Goal: Obtain resource: Download file/media

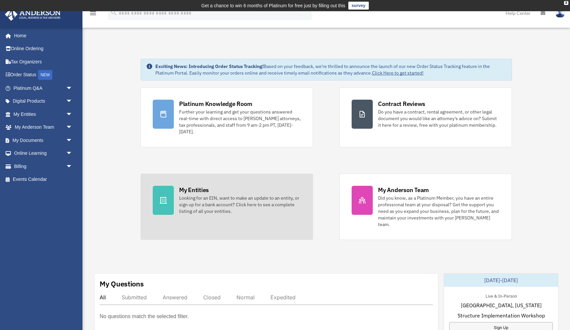
click at [171, 194] on div at bounding box center [163, 200] width 21 height 29
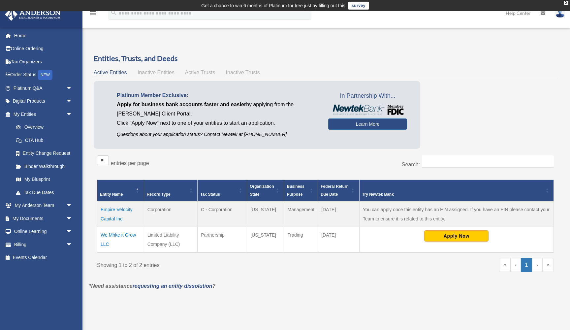
click at [114, 208] on td "Empire Velocity Capital Inc." at bounding box center [120, 214] width 47 height 26
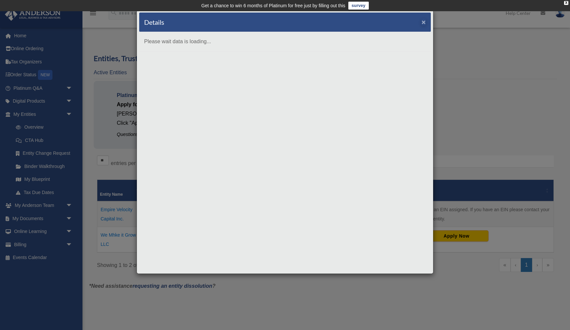
click at [424, 22] on button "×" at bounding box center [424, 21] width 4 height 7
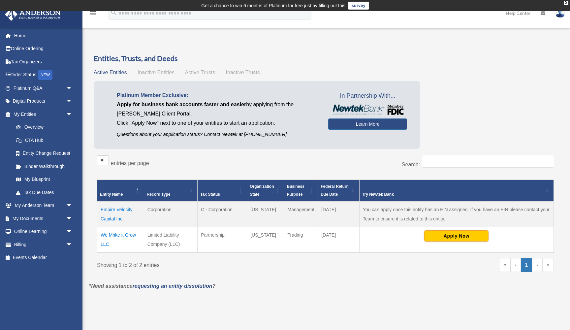
click at [122, 234] on td "We Mhke it Grow LLC" at bounding box center [120, 240] width 47 height 26
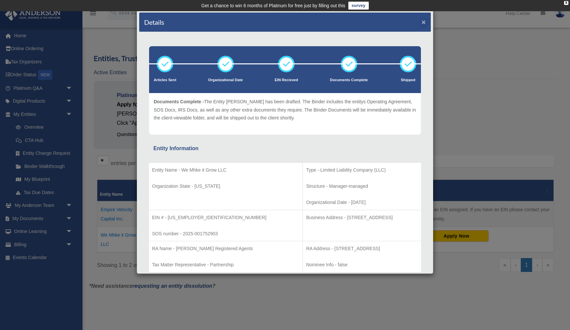
click at [425, 23] on button "×" at bounding box center [424, 21] width 4 height 7
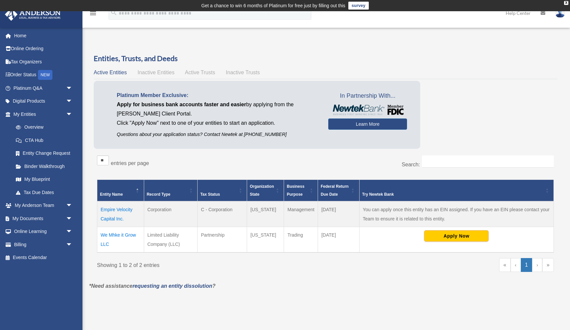
click at [108, 208] on td "Empire Velocity Capital Inc." at bounding box center [120, 214] width 47 height 26
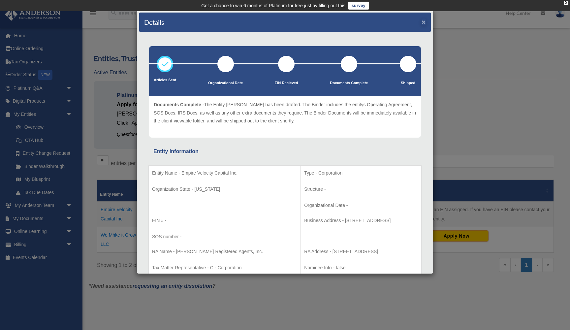
click at [425, 24] on button "×" at bounding box center [424, 21] width 4 height 7
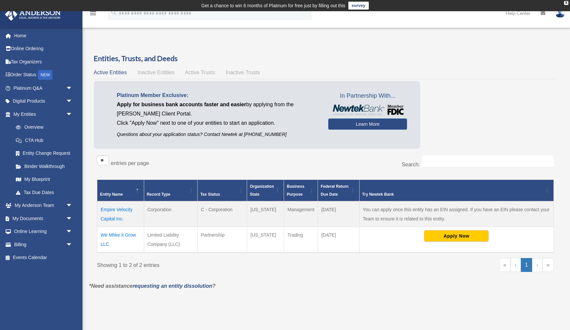
click at [122, 235] on td "We Mhke it Grow LLC" at bounding box center [120, 240] width 47 height 26
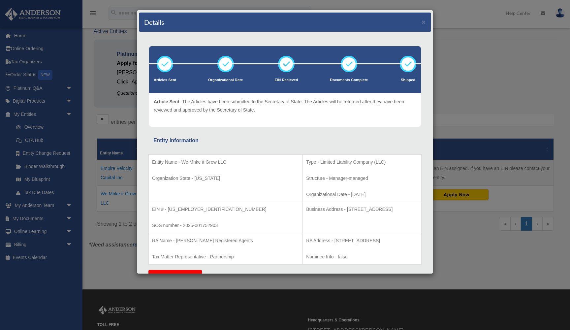
scroll to position [14, 0]
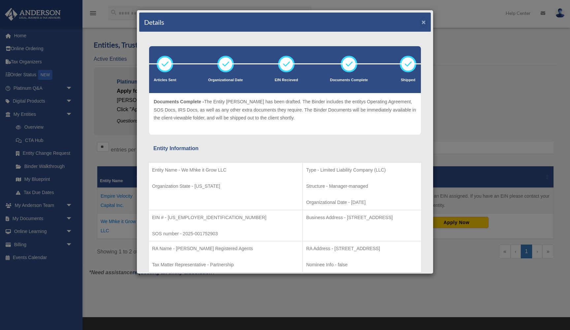
click at [425, 22] on button "×" at bounding box center [424, 21] width 4 height 7
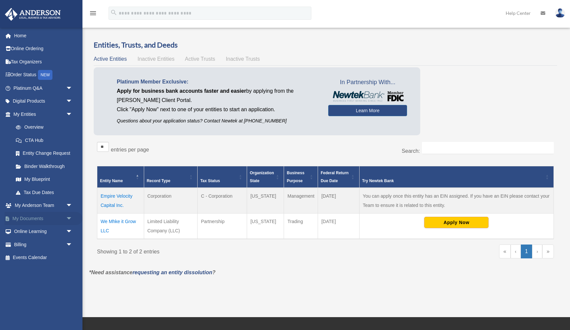
click at [70, 218] on span "arrow_drop_down" at bounding box center [72, 219] width 13 height 14
click at [28, 228] on link "Box" at bounding box center [45, 231] width 73 height 13
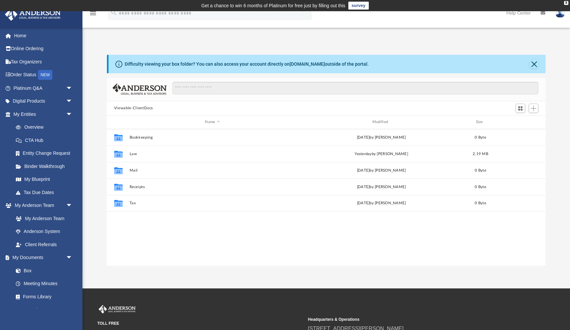
scroll to position [150, 439]
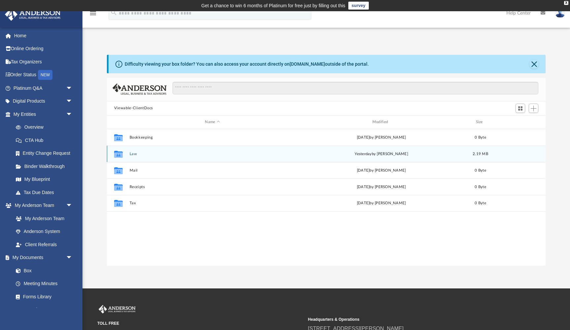
click at [133, 154] on button "Law" at bounding box center [212, 154] width 166 height 4
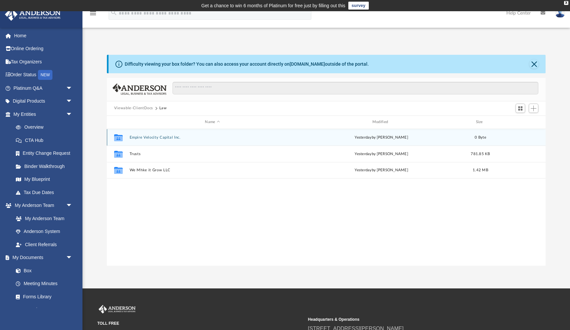
click at [152, 137] on button "Empire Velocity Capital Inc." at bounding box center [212, 137] width 166 height 4
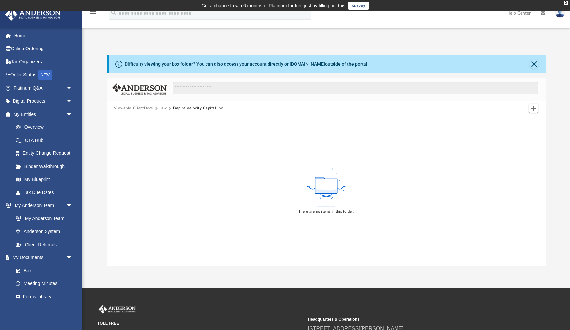
click at [163, 108] on button "Law" at bounding box center [163, 108] width 8 height 6
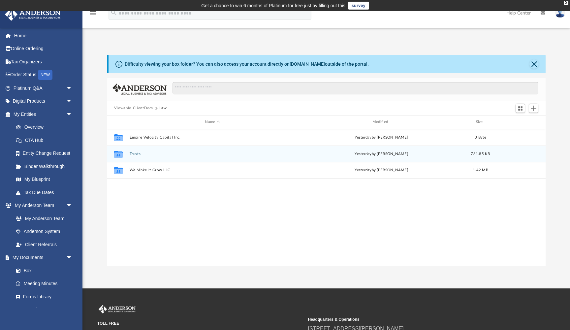
click at [137, 153] on button "Trusts" at bounding box center [212, 154] width 166 height 4
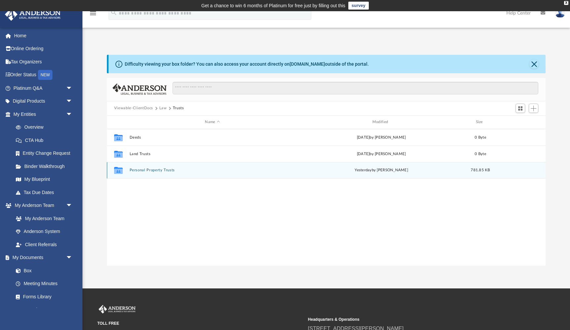
click at [148, 171] on button "Personal Property Trusts" at bounding box center [212, 170] width 166 height 4
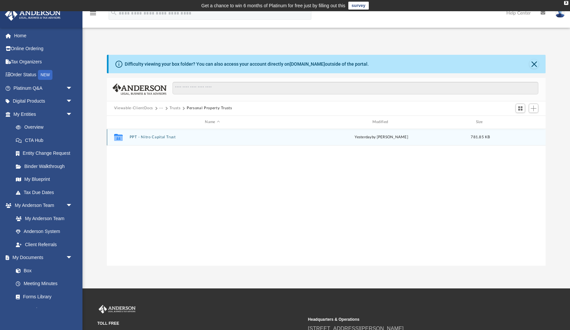
click at [156, 136] on button "PPT - Nitro Capital Trust" at bounding box center [212, 137] width 166 height 4
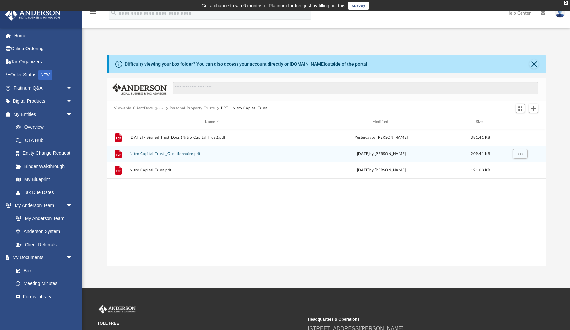
click at [175, 154] on button "Nitro Capital Trust _Questionnaire.pdf" at bounding box center [212, 154] width 166 height 4
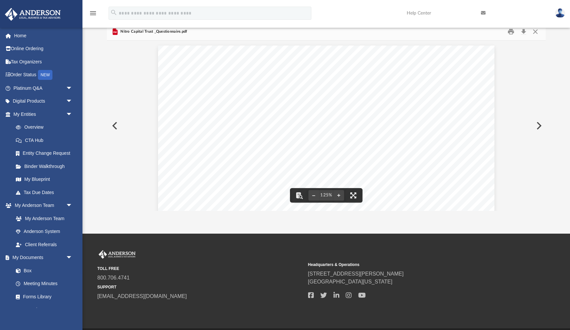
scroll to position [0, 0]
click at [536, 32] on button "Close" at bounding box center [535, 31] width 12 height 10
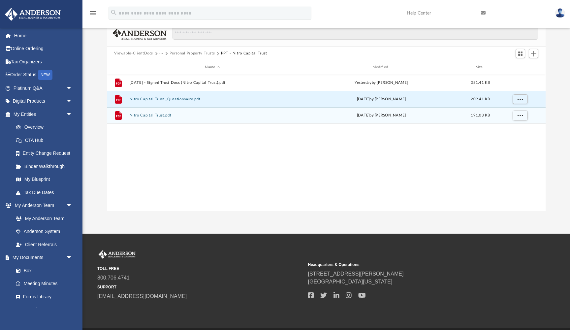
click at [192, 117] on button "Nitro Capital Trust.pdf" at bounding box center [212, 115] width 166 height 4
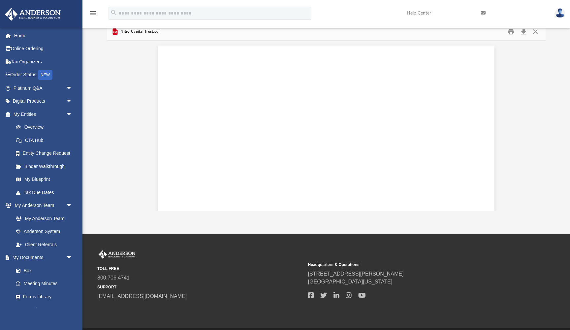
scroll to position [891, 0]
click at [535, 32] on button "Close" at bounding box center [535, 31] width 12 height 10
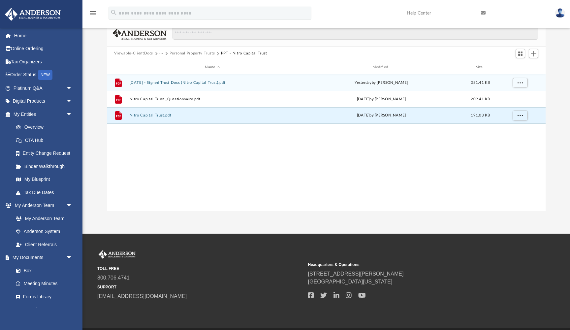
click at [190, 82] on button "2025.08.25 - Signed Trust Docs (Nitro Capital Trust).pdf" at bounding box center [212, 82] width 166 height 4
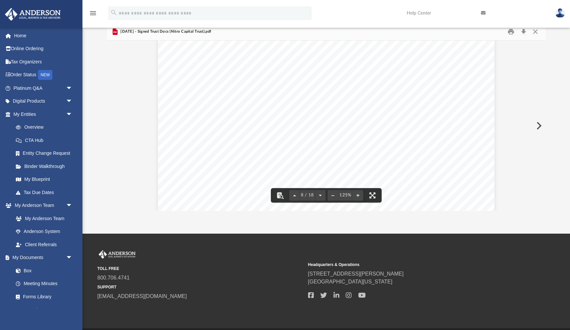
scroll to position [3177, 0]
click at [536, 32] on button "Close" at bounding box center [535, 31] width 12 height 10
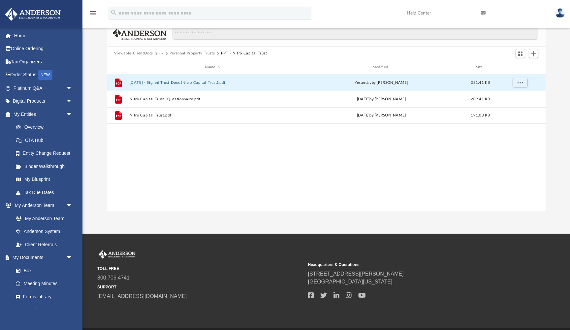
click at [141, 54] on button "Viewable-ClientDocs" at bounding box center [133, 53] width 39 height 6
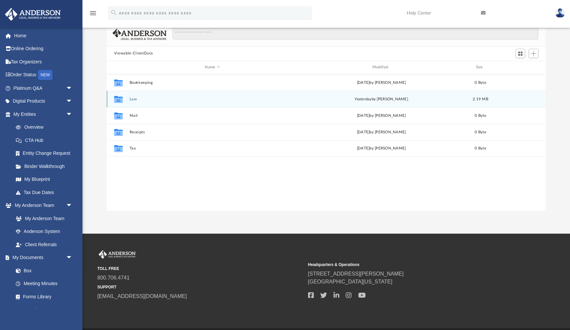
click at [142, 101] on div "Collaborated Folder Law yesterday by Caleb Nichols 2.19 MB" at bounding box center [326, 99] width 439 height 16
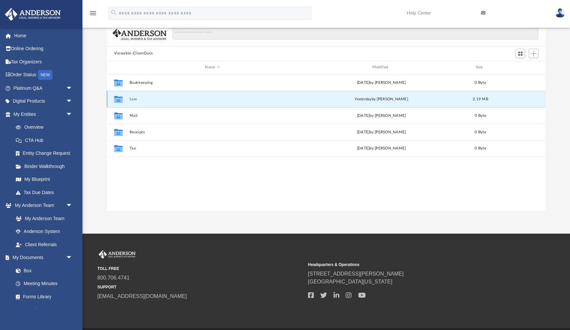
click at [133, 99] on button "Law" at bounding box center [212, 99] width 166 height 4
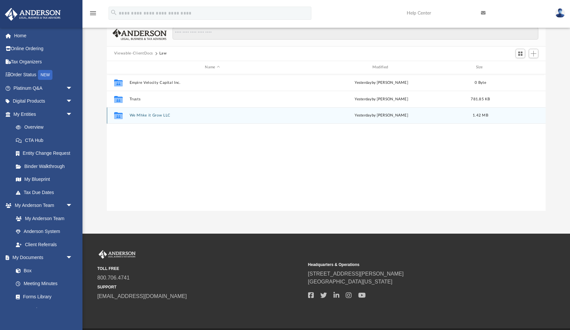
click at [143, 116] on button "We Mhke it Grow LLC" at bounding box center [212, 115] width 166 height 4
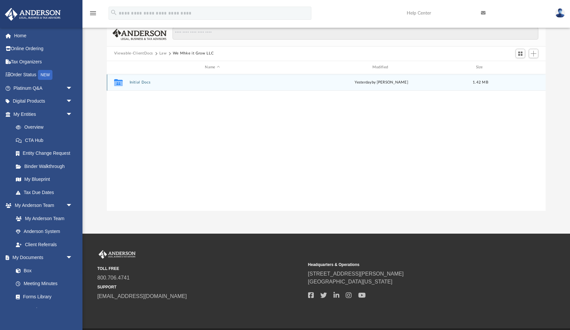
click at [145, 82] on button "Initial Docs" at bounding box center [212, 82] width 166 height 4
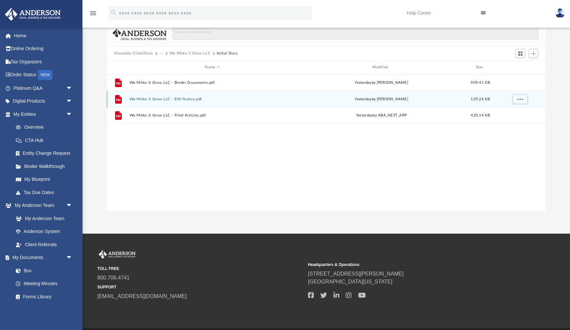
click at [191, 99] on button "We Mhke it Grow LLC - EIN Notice.pdf" at bounding box center [212, 99] width 166 height 4
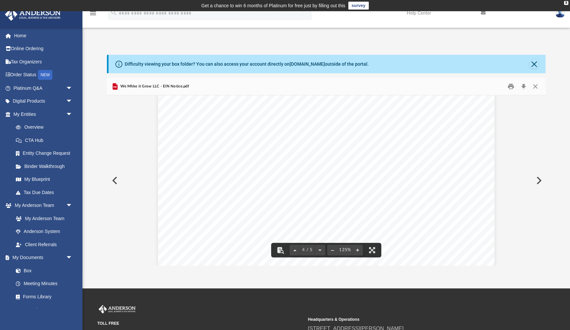
scroll to position [0, 0]
click at [533, 62] on button "Close" at bounding box center [533, 63] width 9 height 9
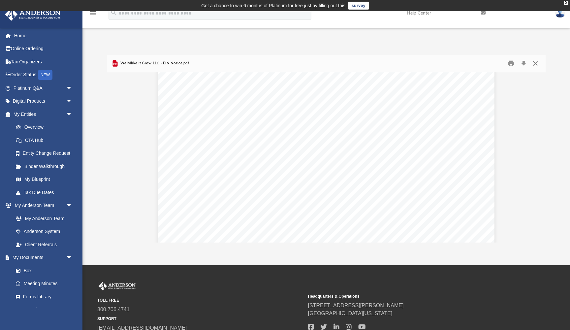
click at [535, 65] on button "Close" at bounding box center [535, 63] width 12 height 10
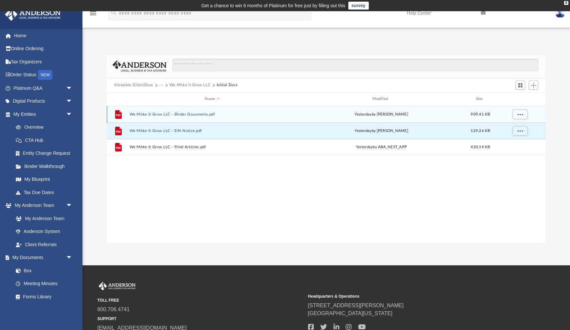
click at [203, 113] on button "We Mhke it Grow LLC - Binder Documents.pdf" at bounding box center [212, 114] width 166 height 4
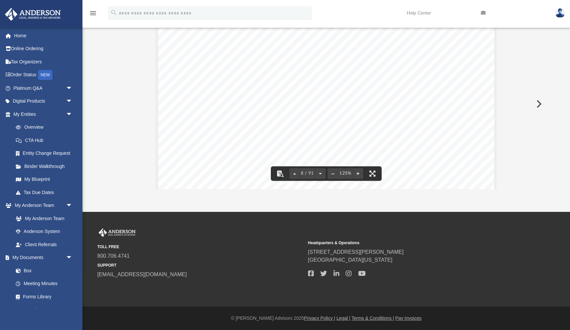
scroll to position [3353, 0]
click at [372, 175] on button "File preview" at bounding box center [372, 173] width 15 height 15
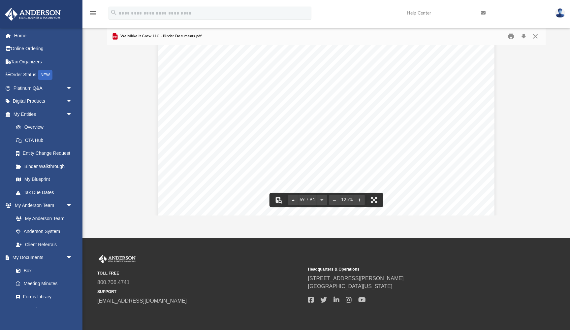
scroll to position [30419, 0]
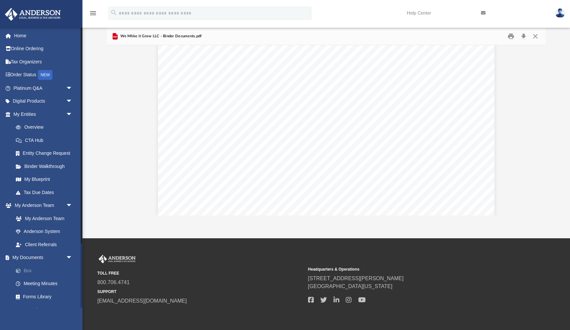
click at [31, 266] on link "Box" at bounding box center [45, 270] width 73 height 13
click at [37, 115] on link "My Entities arrow_drop_down" at bounding box center [44, 114] width 78 height 13
click at [33, 111] on link "My Entities arrow_drop_down" at bounding box center [44, 114] width 78 height 13
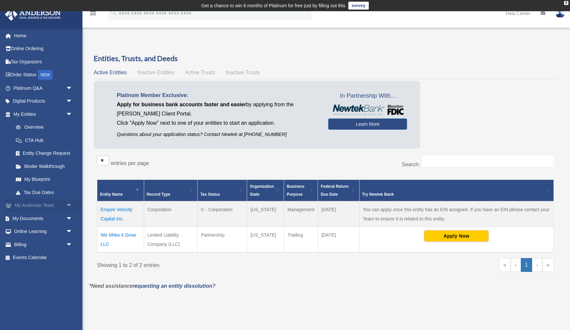
click at [54, 202] on link "My Anderson Team arrow_drop_down" at bounding box center [44, 205] width 78 height 13
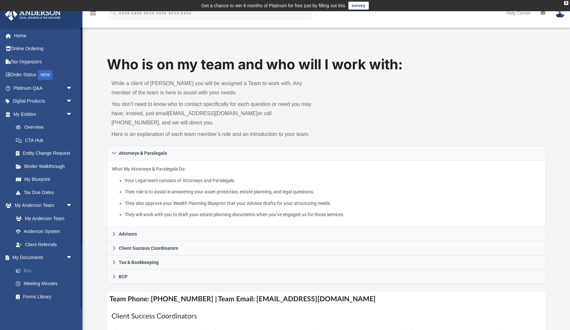
click at [30, 268] on link "Box" at bounding box center [45, 270] width 73 height 13
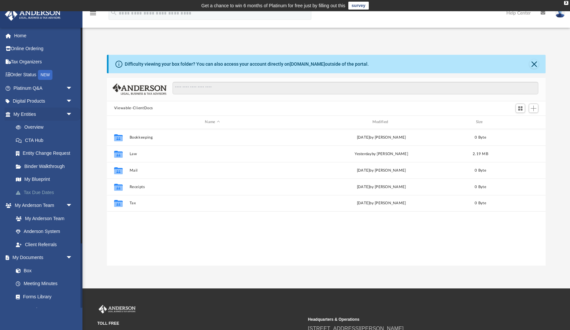
scroll to position [150, 439]
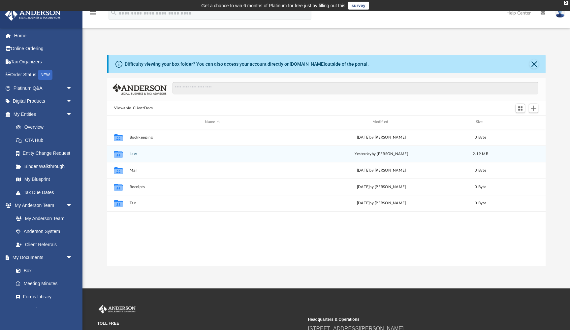
click at [134, 155] on button "Law" at bounding box center [212, 154] width 166 height 4
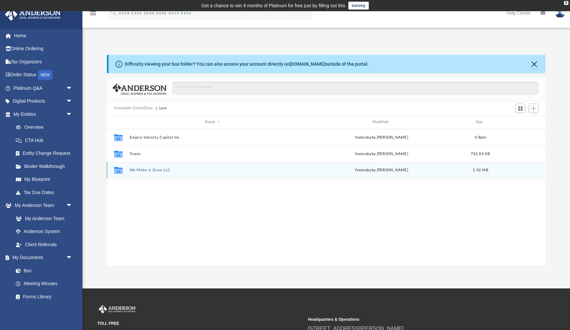
click at [144, 170] on button "We Mhke it Grow LLC" at bounding box center [212, 170] width 166 height 4
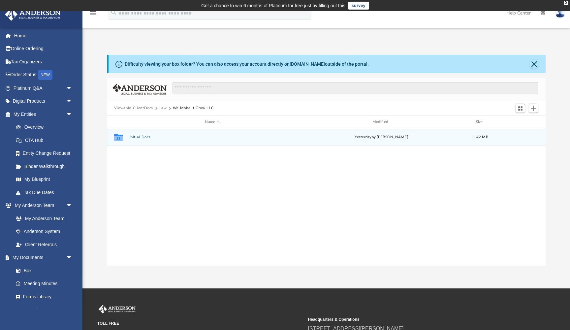
click at [140, 137] on button "Initial Docs" at bounding box center [212, 137] width 166 height 4
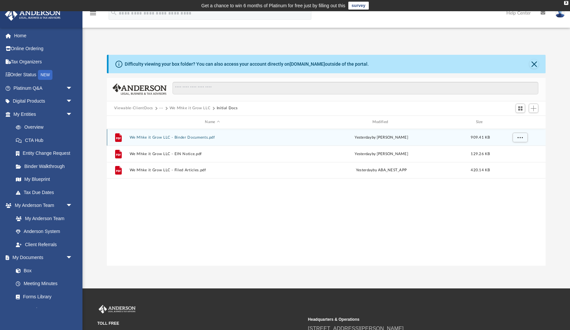
click at [177, 137] on button "We Mhke it Grow LLC - Binder Documents.pdf" at bounding box center [212, 137] width 166 height 4
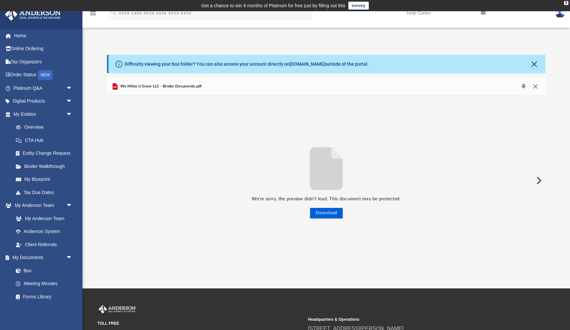
click at [535, 87] on button "Close" at bounding box center [535, 86] width 12 height 9
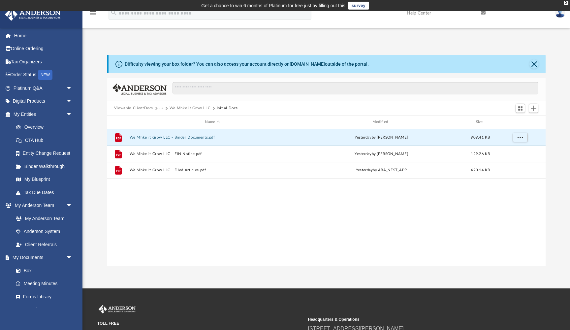
click at [174, 137] on button "We Mhke it Grow LLC - Binder Documents.pdf" at bounding box center [212, 137] width 166 height 4
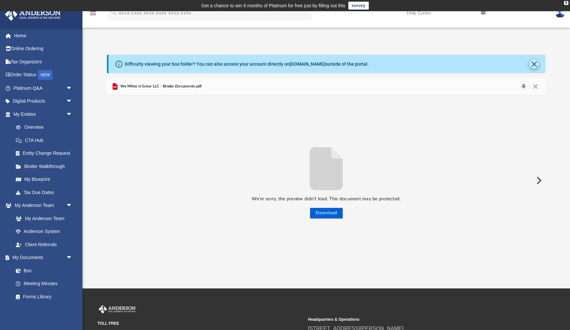
click at [532, 63] on button "Close" at bounding box center [533, 63] width 9 height 9
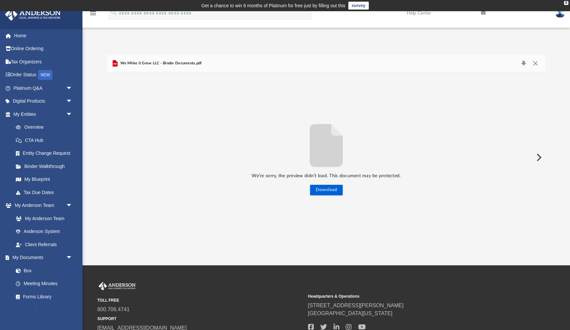
click at [542, 158] on button "Preview" at bounding box center [538, 157] width 15 height 18
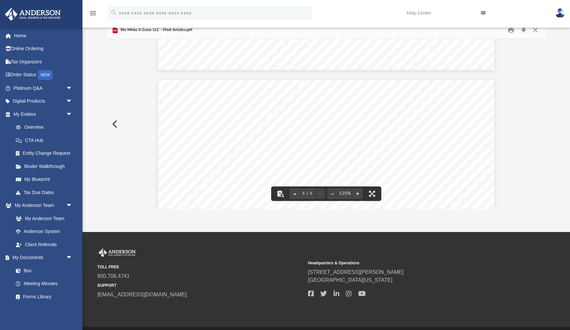
scroll to position [1286, 0]
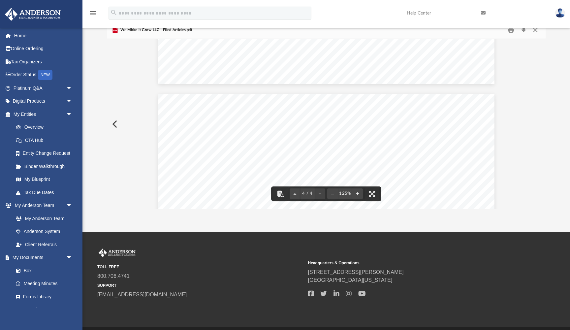
click at [116, 127] on button "Preview" at bounding box center [114, 124] width 15 height 18
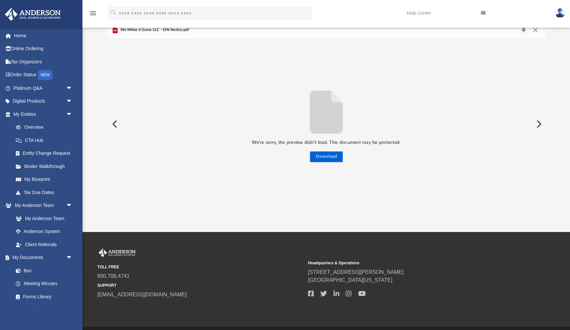
click at [116, 127] on button "Preview" at bounding box center [114, 124] width 15 height 18
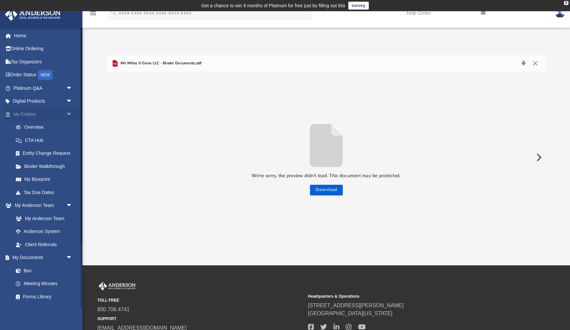
scroll to position [0, 0]
click at [38, 101] on link "Digital Products arrow_drop_down" at bounding box center [44, 101] width 78 height 13
click at [32, 112] on link "My Entities arrow_drop_down" at bounding box center [44, 114] width 78 height 13
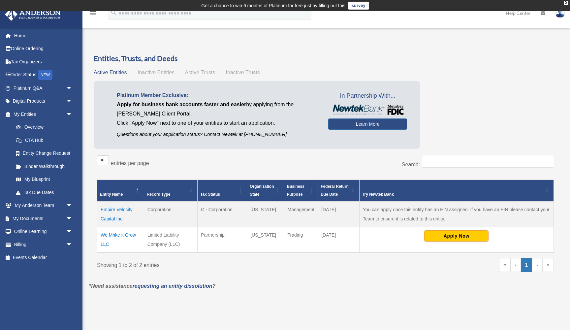
click at [154, 71] on span "Inactive Entities" at bounding box center [156, 73] width 37 height 6
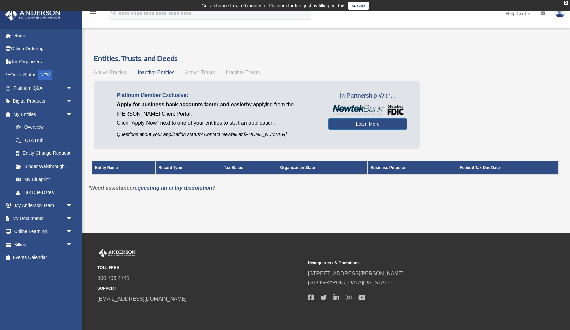
click at [202, 71] on span "Active Trusts" at bounding box center [200, 73] width 30 height 6
